Goal: Information Seeking & Learning: Learn about a topic

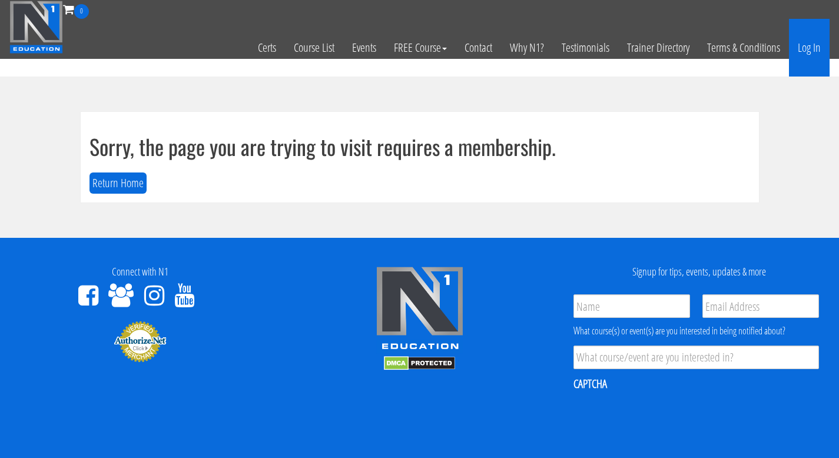
click at [813, 58] on link "Log In" at bounding box center [809, 48] width 41 height 58
click at [812, 57] on link "Log In" at bounding box center [809, 48] width 41 height 58
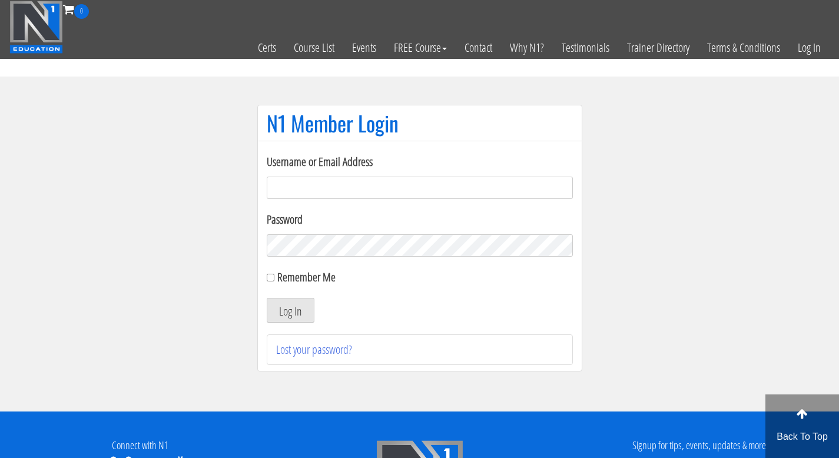
type input "[EMAIL_ADDRESS][DOMAIN_NAME]"
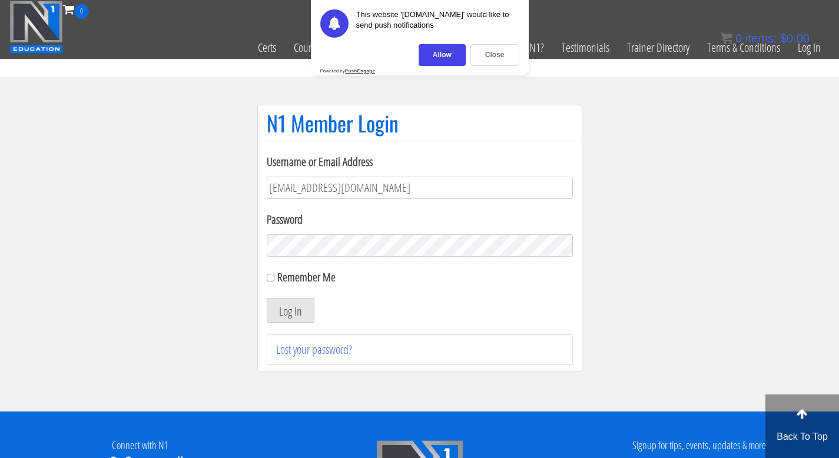
click at [267, 298] on button "Log In" at bounding box center [291, 310] width 48 height 25
click at [494, 50] on div "Close" at bounding box center [494, 55] width 49 height 22
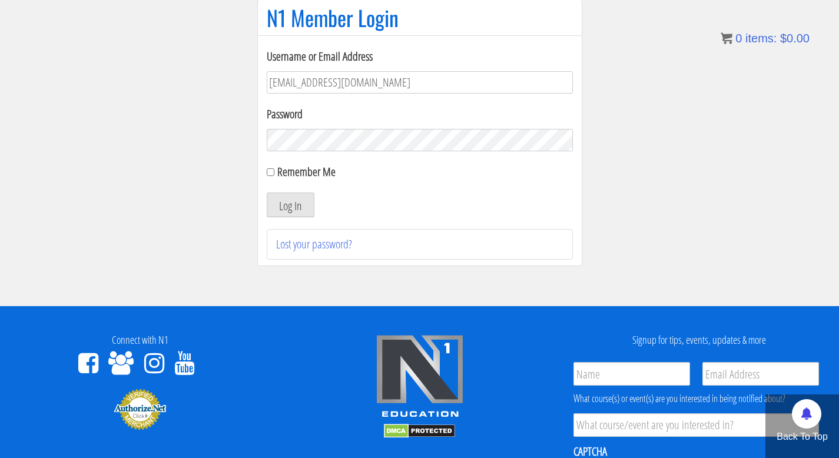
scroll to position [150, 0]
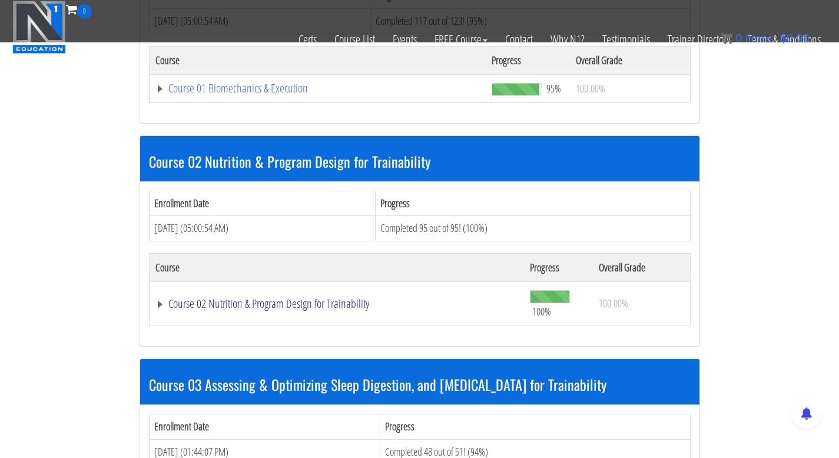
scroll to position [689, 0]
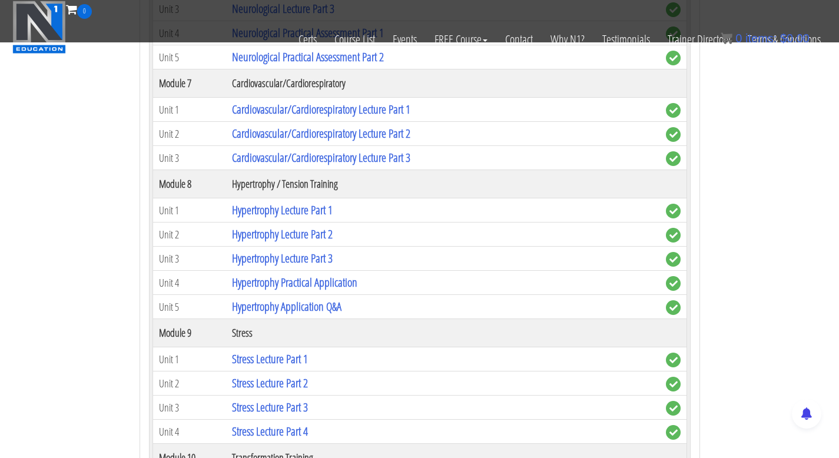
scroll to position [2375, 0]
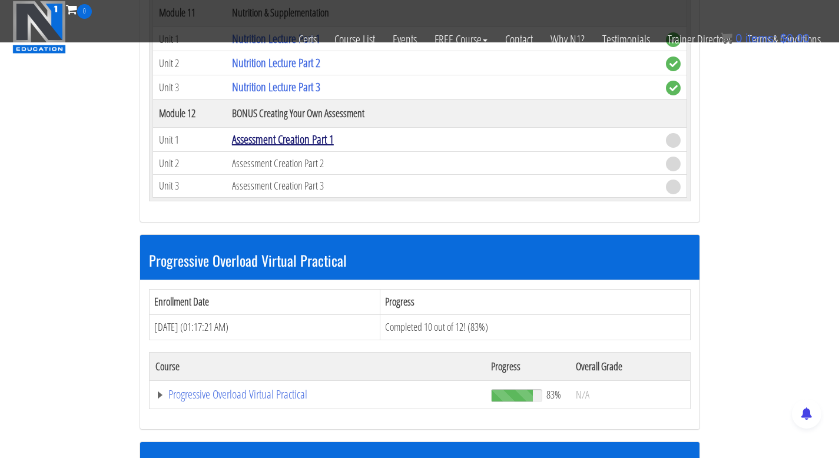
click at [309, 140] on link "Assessment Creation Part 1" at bounding box center [283, 139] width 102 height 16
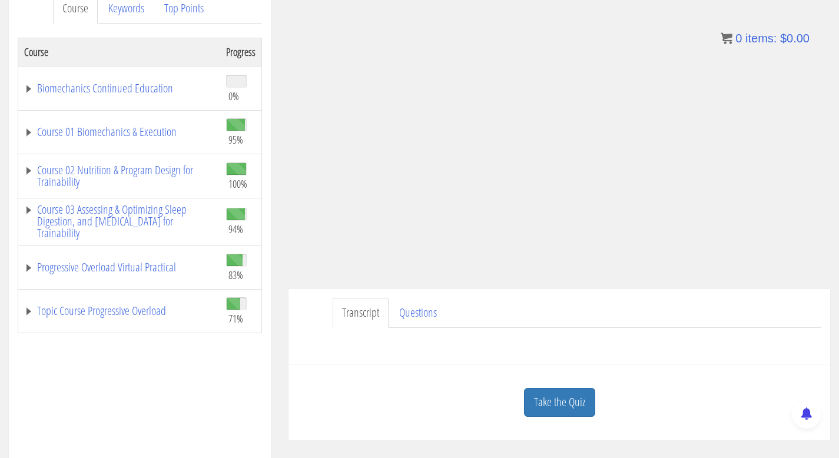
scroll to position [203, 0]
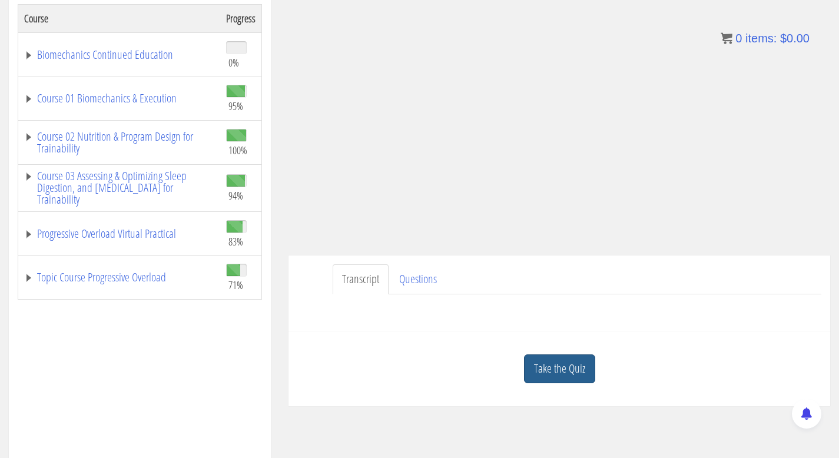
click at [551, 355] on link "Take the Quiz" at bounding box center [559, 368] width 71 height 29
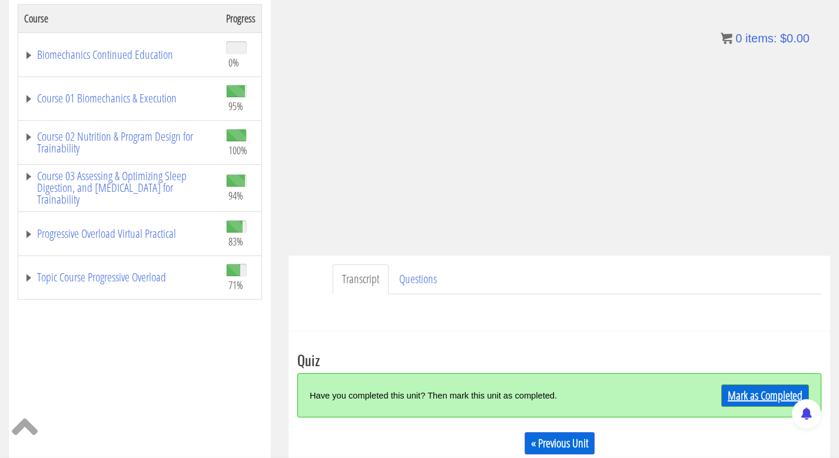
click at [777, 394] on link "Mark as Completed" at bounding box center [765, 395] width 88 height 22
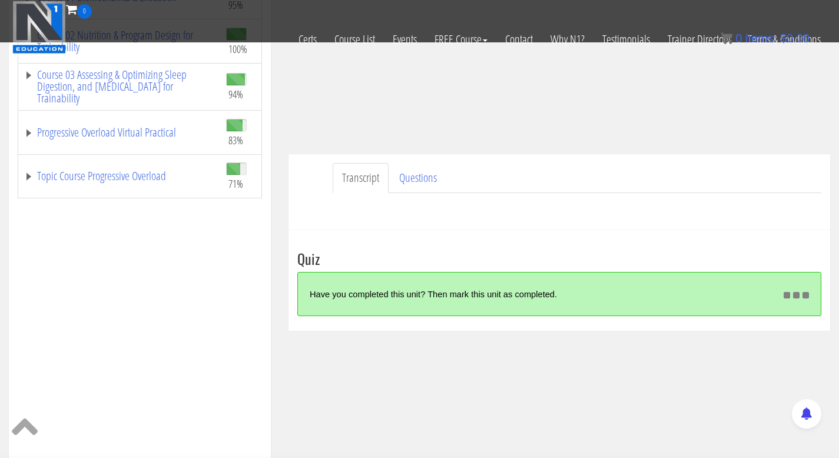
scroll to position [230, 0]
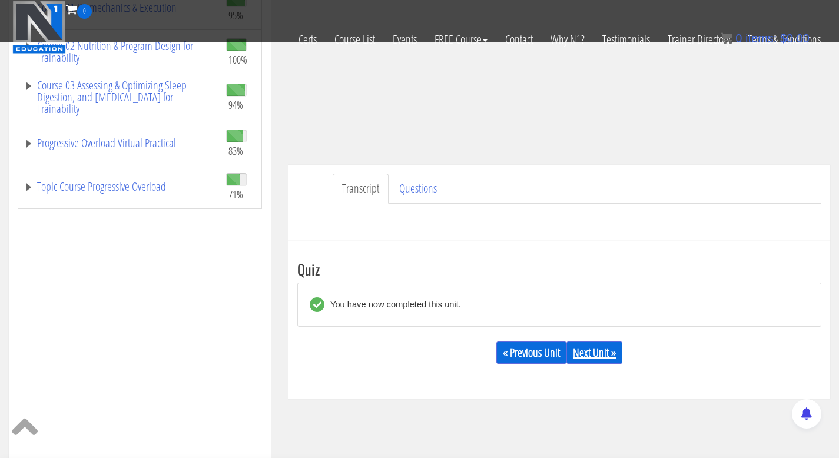
click at [589, 357] on link "Next Unit »" at bounding box center [594, 352] width 56 height 22
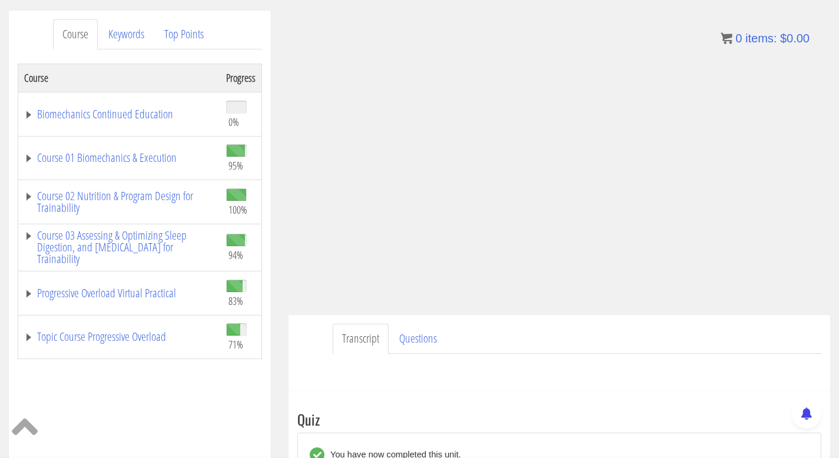
scroll to position [144, 0]
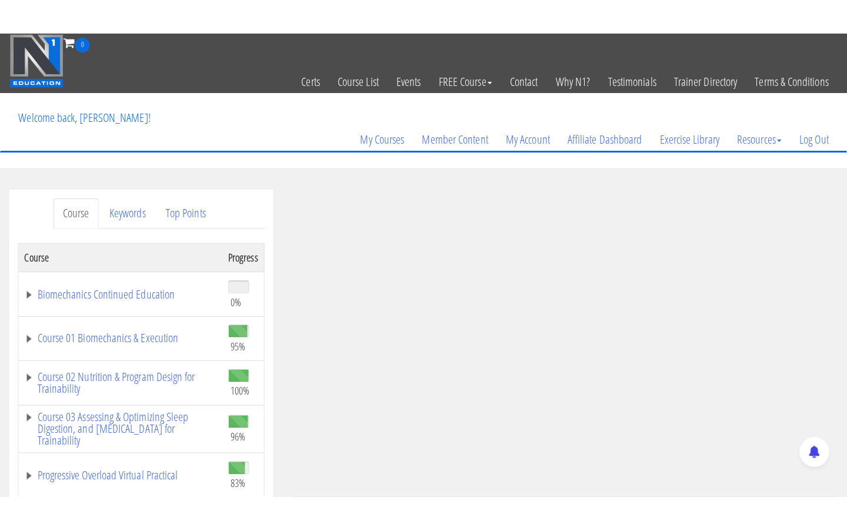
scroll to position [88, 0]
